Goal: Information Seeking & Learning: Learn about a topic

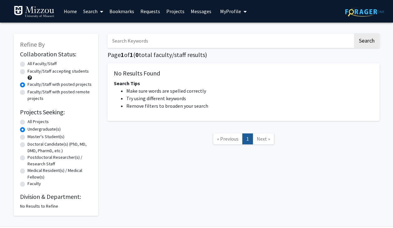
click at [37, 66] on label "All Faculty/Staff" at bounding box center [42, 63] width 29 height 7
click at [32, 64] on input "All Faculty/Staff" at bounding box center [30, 62] width 4 height 4
radio input "true"
click at [28, 120] on label "All Projects" at bounding box center [38, 121] width 21 height 7
click at [28, 120] on input "All Projects" at bounding box center [30, 120] width 4 height 4
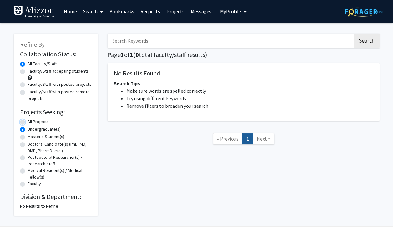
radio input "true"
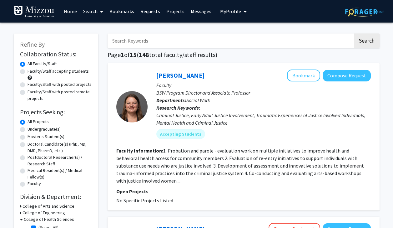
click at [28, 86] on label "Faculty/Staff with posted projects" at bounding box center [60, 84] width 64 height 7
click at [28, 85] on input "Faculty/Staff with posted projects" at bounding box center [30, 83] width 4 height 4
radio input "true"
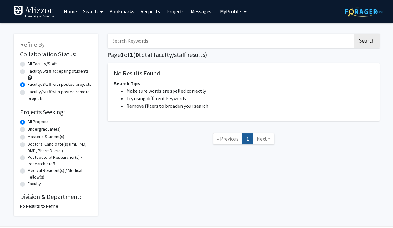
click at [28, 73] on label "Faculty/Staff accepting students" at bounding box center [58, 71] width 61 height 7
click at [28, 72] on input "Faculty/Staff accepting students" at bounding box center [30, 70] width 4 height 4
radio input "true"
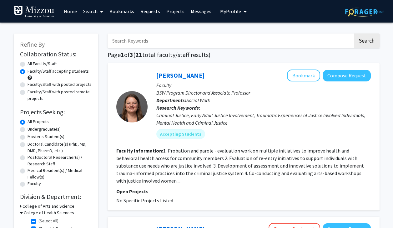
click at [28, 90] on label "Faculty/Staff with posted remote projects" at bounding box center [60, 95] width 64 height 13
click at [28, 90] on input "Faculty/Staff with posted remote projects" at bounding box center [30, 91] width 4 height 4
radio input "true"
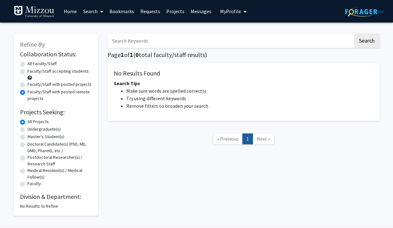
click at [28, 70] on label "Faculty/Staff accepting students" at bounding box center [58, 71] width 61 height 7
click at [28, 70] on input "Faculty/Staff accepting students" at bounding box center [30, 70] width 4 height 4
radio input "true"
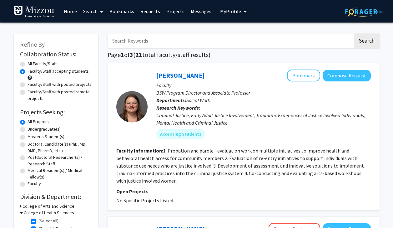
click at [28, 129] on label "Undergraduate(s)" at bounding box center [44, 129] width 33 height 7
click at [28, 129] on input "Undergraduate(s)" at bounding box center [30, 128] width 4 height 4
radio input "true"
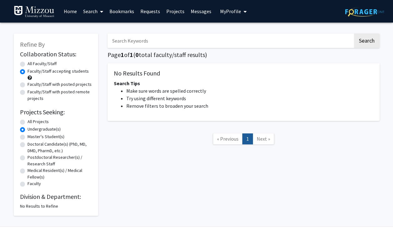
click at [28, 121] on label "All Projects" at bounding box center [38, 121] width 21 height 7
click at [28, 121] on input "All Projects" at bounding box center [30, 120] width 4 height 4
radio input "true"
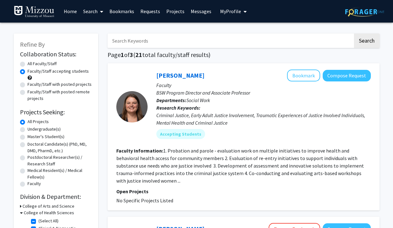
click at [37, 12] on img at bounding box center [34, 12] width 41 height 13
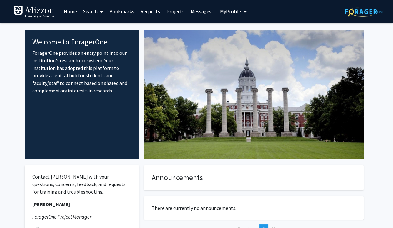
click at [232, 18] on button "My Profile" at bounding box center [233, 11] width 30 height 23
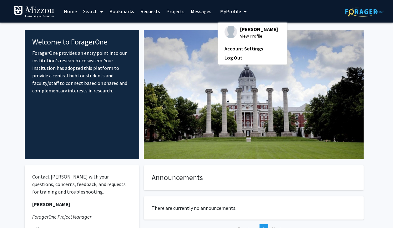
click at [248, 34] on span "View Profile" at bounding box center [259, 36] width 38 height 7
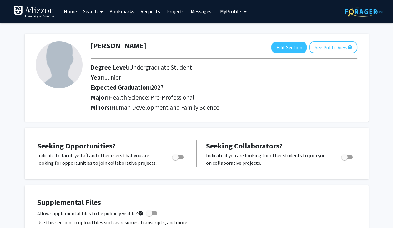
click at [171, 12] on link "Projects" at bounding box center [175, 11] width 24 height 22
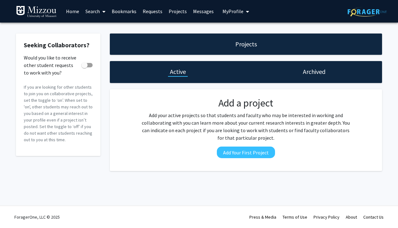
click at [153, 10] on link "Requests" at bounding box center [153, 11] width 26 height 22
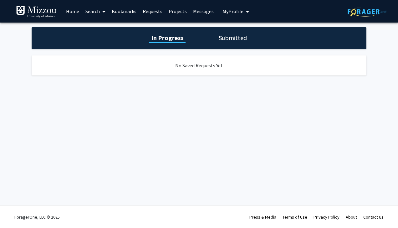
click at [95, 8] on link "Search" at bounding box center [95, 11] width 26 height 22
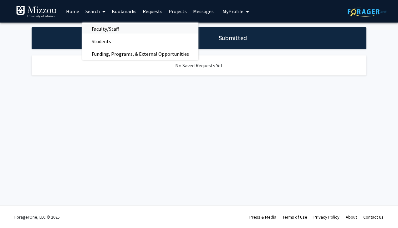
click at [125, 33] on span "Faculty/Staff" at bounding box center [105, 29] width 46 height 13
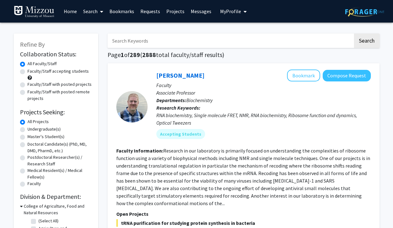
click at [30, 130] on label "Undergraduate(s)" at bounding box center [44, 129] width 33 height 7
click at [30, 130] on input "Undergraduate(s)" at bounding box center [30, 128] width 4 height 4
radio input "true"
click at [54, 84] on label "Faculty/Staff with posted projects" at bounding box center [60, 84] width 64 height 7
click at [32, 84] on input "Faculty/Staff with posted projects" at bounding box center [30, 83] width 4 height 4
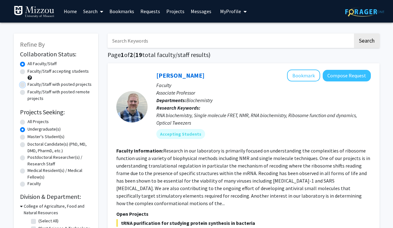
radio input "true"
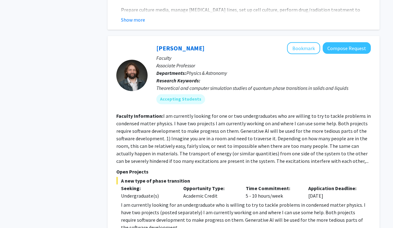
scroll to position [2837, 0]
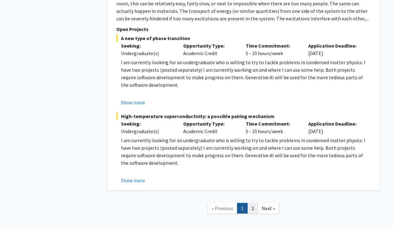
click at [252, 203] on link "2" at bounding box center [253, 208] width 11 height 11
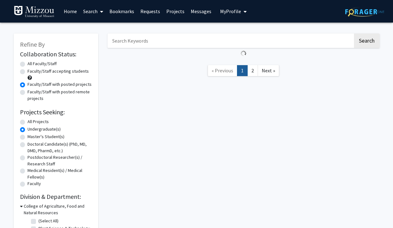
click at [252, 175] on div "Search « Previous 1 2 Next »" at bounding box center [244, 166] width 282 height 279
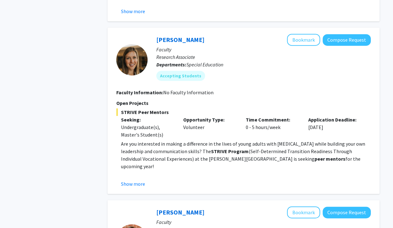
scroll to position [526, 0]
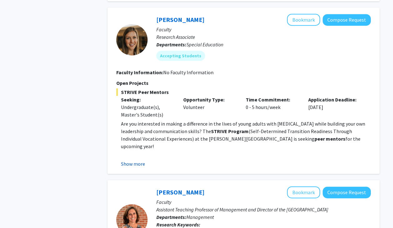
click at [139, 160] on button "Show more" at bounding box center [133, 164] width 24 height 8
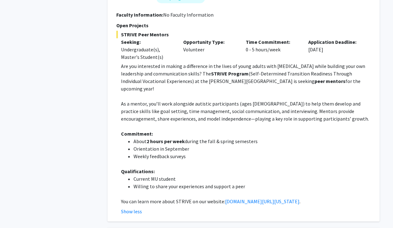
scroll to position [585, 0]
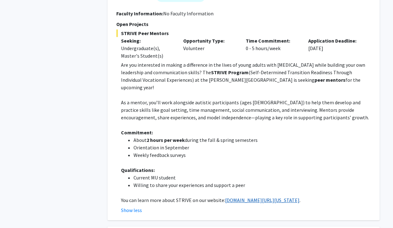
click at [232, 197] on link "[DOMAIN_NAME][URL][US_STATE]" at bounding box center [262, 200] width 74 height 6
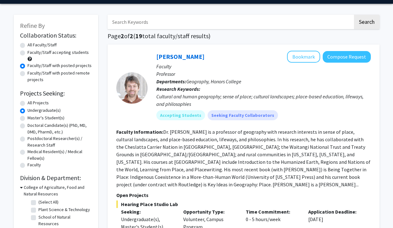
scroll to position [0, 0]
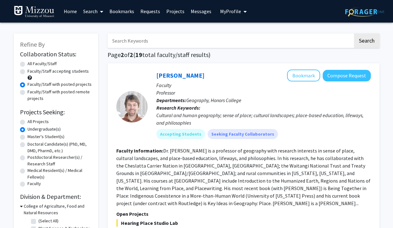
click at [28, 91] on label "Faculty/Staff with posted remote projects" at bounding box center [60, 95] width 64 height 13
click at [28, 91] on input "Faculty/Staff with posted remote projects" at bounding box center [30, 91] width 4 height 4
radio input "true"
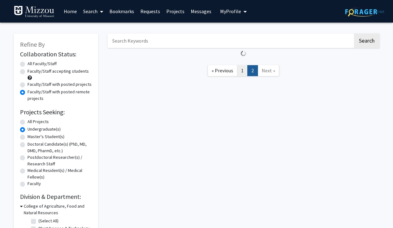
click at [241, 65] on link "1" at bounding box center [242, 70] width 11 height 11
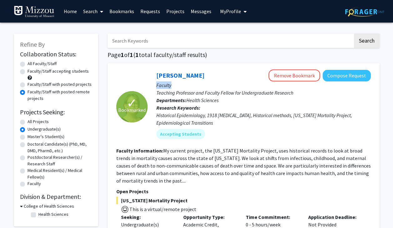
click at [241, 59] on div "Search Page 1 of 1 ( 1 total faculty/staff results) ✓ Bookmarked [PERSON_NAME] …" at bounding box center [244, 168] width 282 height 282
drag, startPoint x: 241, startPoint y: 59, endPoint x: 206, endPoint y: 100, distance: 53.7
click at [206, 100] on span "Health Sciences" at bounding box center [203, 100] width 32 height 6
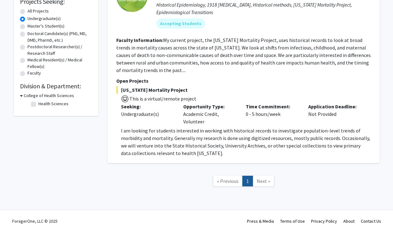
scroll to position [115, 0]
